Goal: Navigation & Orientation: Find specific page/section

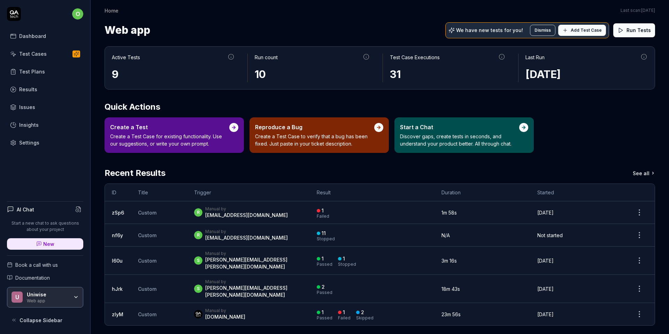
click at [45, 60] on link "Test Cases" at bounding box center [45, 54] width 76 height 14
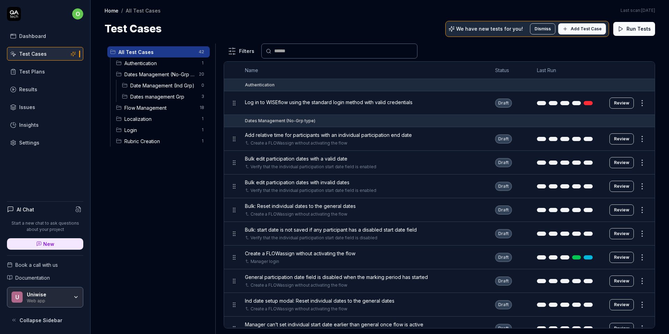
click at [188, 108] on span "Flow Management" at bounding box center [159, 107] width 71 height 7
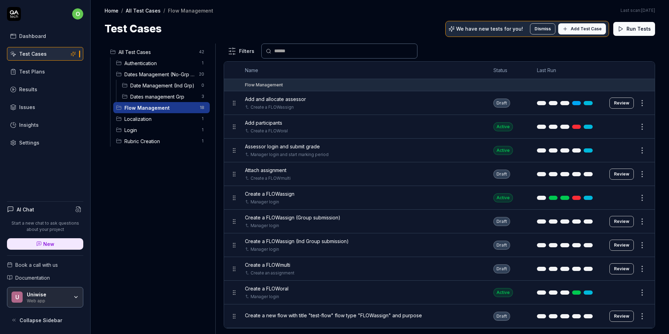
click at [159, 128] on span "Login" at bounding box center [160, 129] width 73 height 7
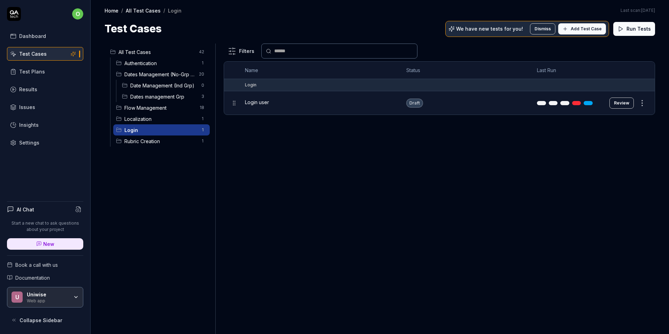
click at [154, 145] on span "Rubric Creation" at bounding box center [160, 141] width 73 height 7
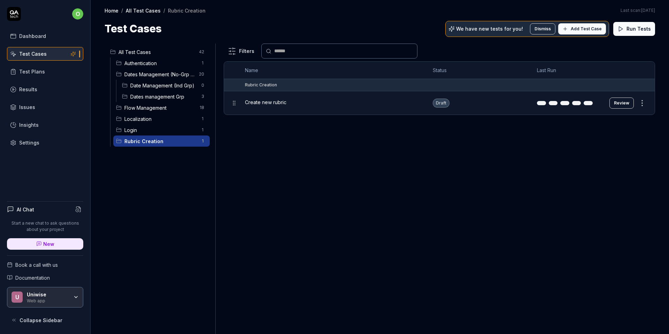
click at [154, 118] on span "Localization" at bounding box center [160, 118] width 73 height 7
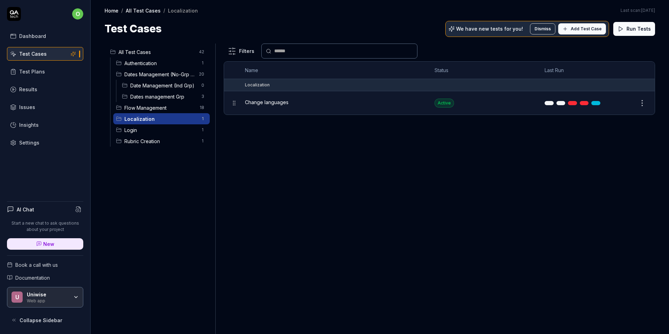
click at [162, 68] on div "Authentication 1" at bounding box center [161, 62] width 97 height 11
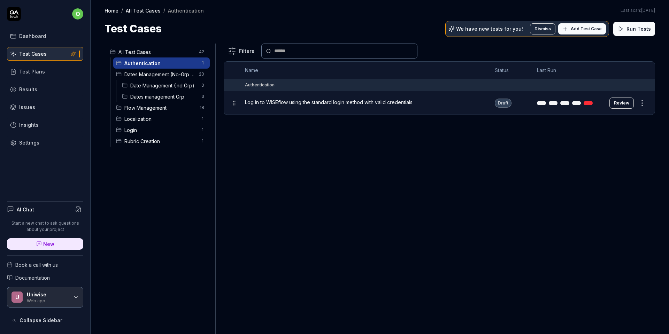
click at [161, 86] on span "Date Management (Ind Grp)" at bounding box center [163, 85] width 67 height 7
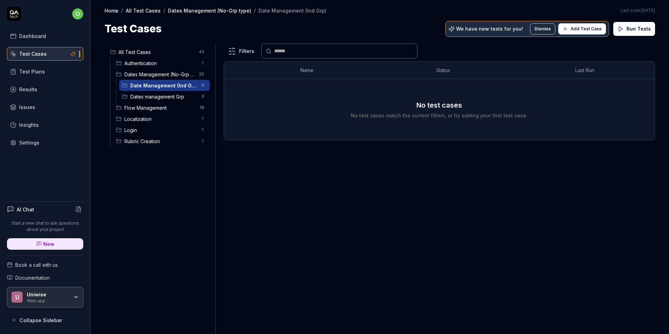
click at [160, 99] on span "Dates management Grp" at bounding box center [163, 96] width 67 height 7
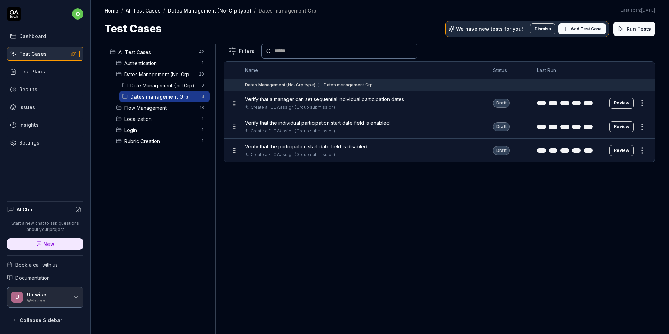
click at [151, 107] on span "Flow Management" at bounding box center [159, 107] width 71 height 7
